Goal: Information Seeking & Learning: Find specific fact

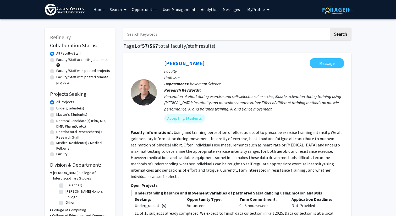
click at [55, 14] on img at bounding box center [65, 10] width 40 height 12
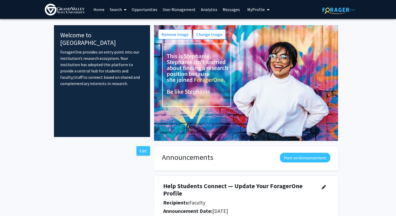
click at [117, 13] on link "Search" at bounding box center [118, 9] width 22 height 18
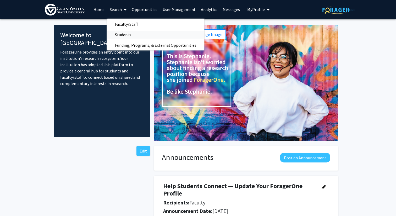
click at [117, 32] on span "Students" at bounding box center [123, 34] width 32 height 10
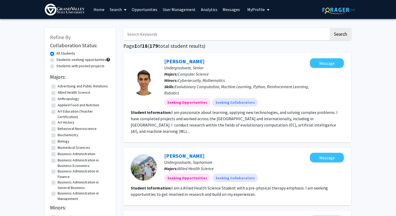
click at [114, 9] on link "Search" at bounding box center [118, 9] width 22 height 18
click at [115, 10] on link "Search" at bounding box center [118, 9] width 22 height 18
click at [119, 8] on link "Search" at bounding box center [118, 9] width 22 height 18
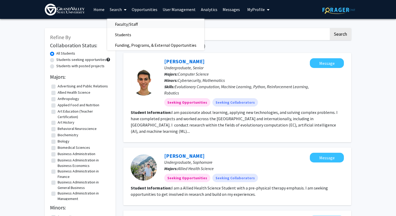
click at [120, 21] on span "Faculty/Staff" at bounding box center [126, 24] width 38 height 10
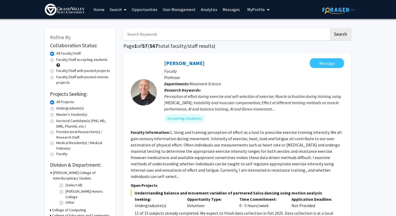
click at [165, 31] on input "Search Keywords" at bounding box center [226, 34] width 206 height 12
type input "geology"
click at [330, 28] on button "Search" at bounding box center [340, 34] width 21 height 12
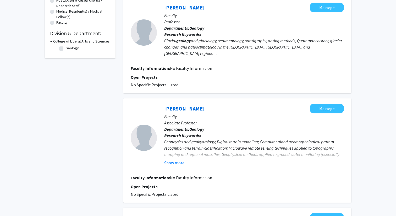
scroll to position [132, 0]
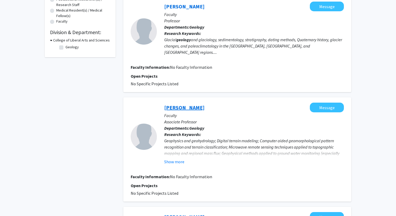
click at [173, 104] on link "[PERSON_NAME]" at bounding box center [184, 107] width 40 height 7
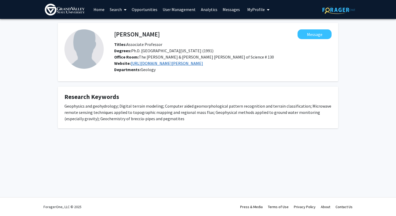
click at [142, 63] on link "[URL][DOMAIN_NAME][PERSON_NAME]" at bounding box center [167, 62] width 72 height 5
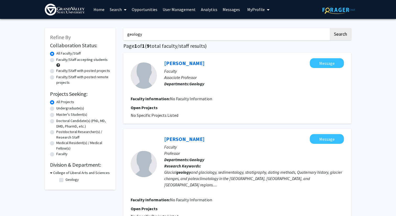
click at [172, 35] on input "geology" at bounding box center [226, 34] width 206 height 12
type input "e"
type input "[PERSON_NAME]"
click at [330, 28] on button "Search" at bounding box center [340, 34] width 21 height 12
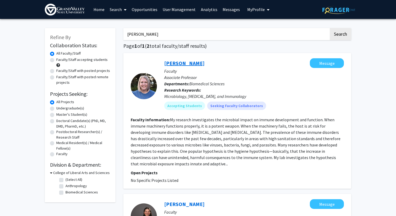
click at [178, 65] on link "[PERSON_NAME]" at bounding box center [184, 63] width 40 height 7
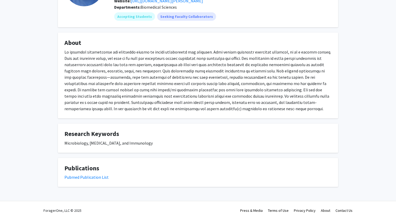
scroll to position [66, 0]
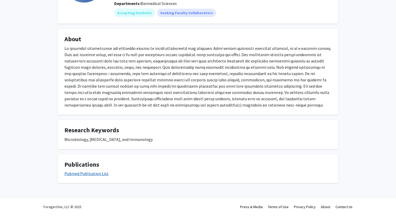
click at [95, 172] on link "Pubmed Publication List" at bounding box center [86, 172] width 44 height 5
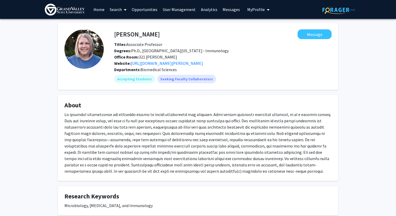
click at [96, 155] on div at bounding box center [197, 142] width 267 height 63
